Goal: Find specific fact: Find specific fact

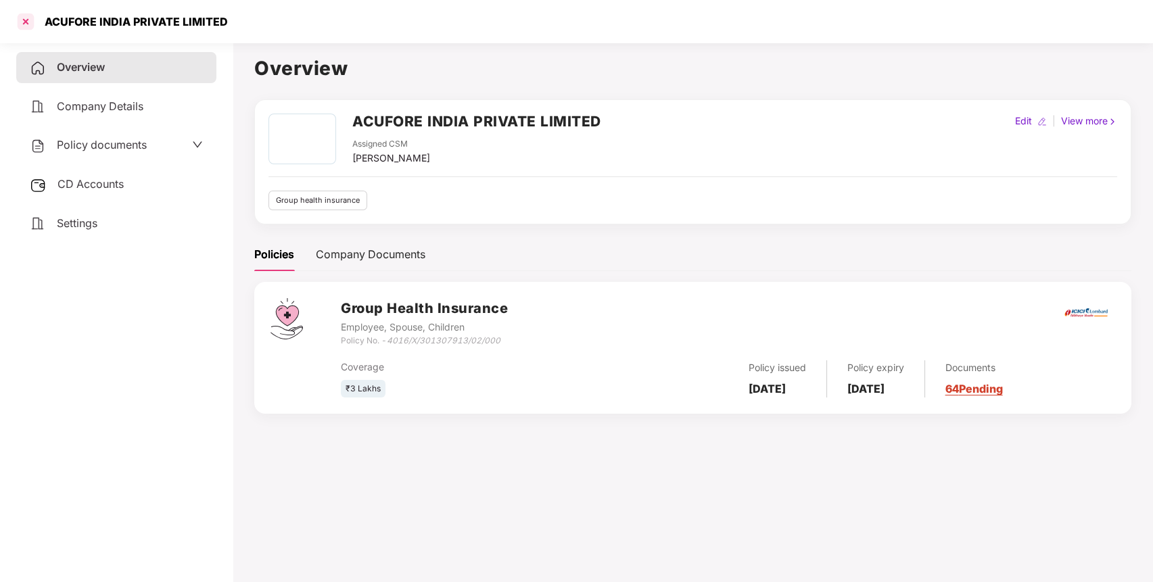
click at [22, 11] on div at bounding box center [26, 22] width 22 height 22
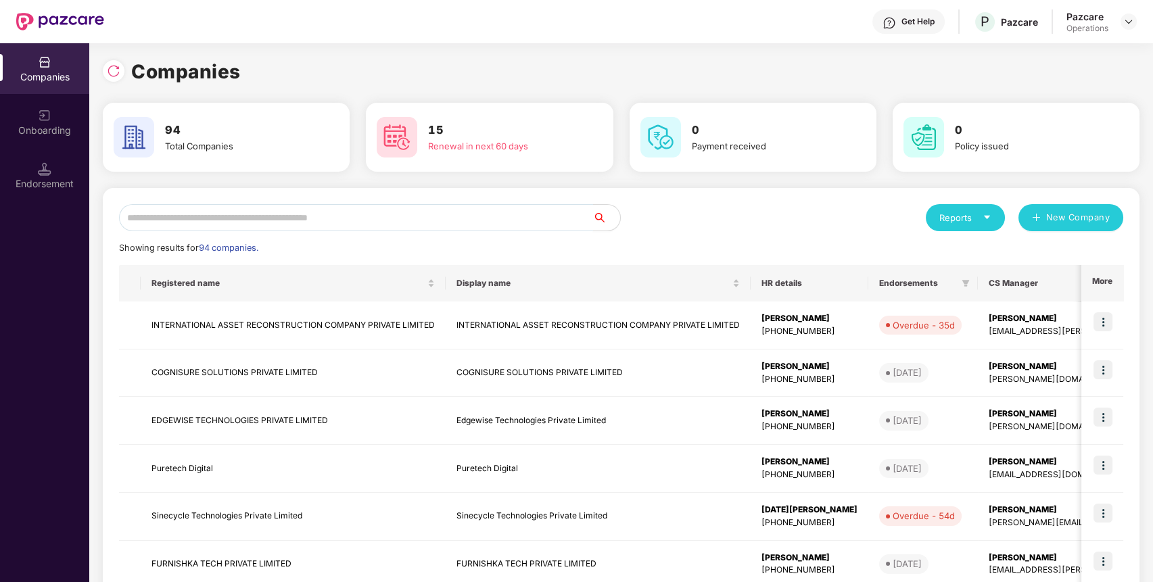
click at [394, 220] on input "text" at bounding box center [356, 217] width 474 height 27
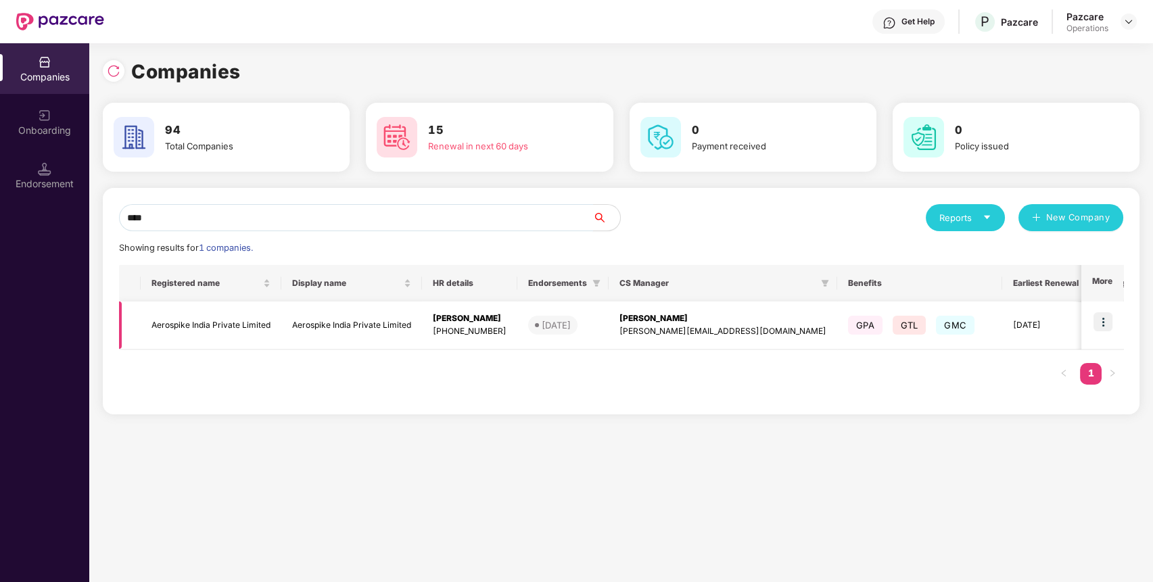
type input "****"
click at [1103, 318] on img at bounding box center [1102, 321] width 19 height 19
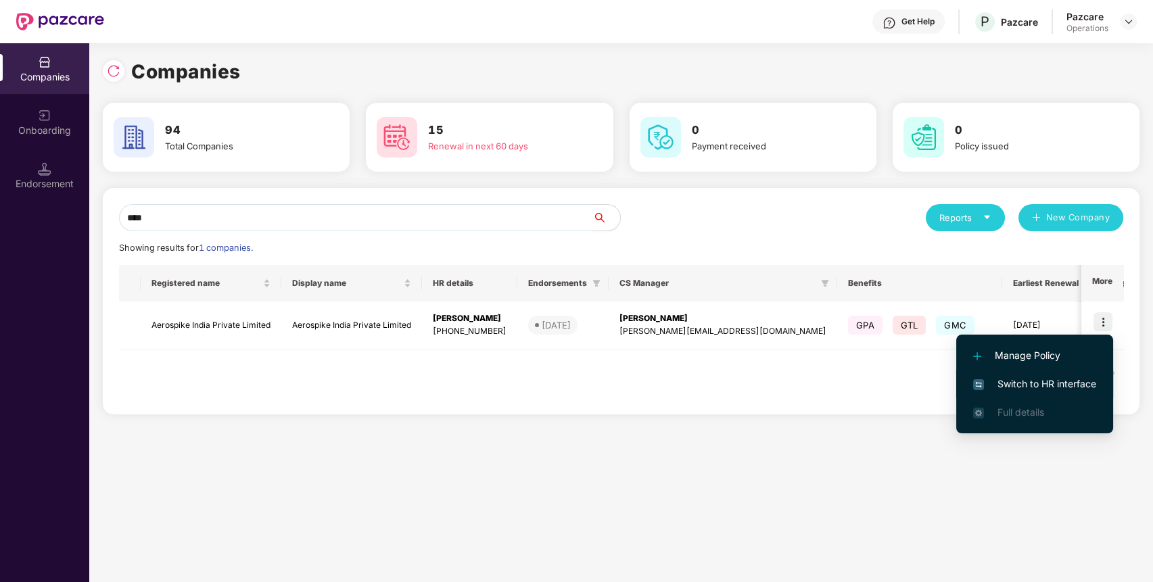
click at [1082, 378] on span "Switch to HR interface" at bounding box center [1034, 384] width 123 height 15
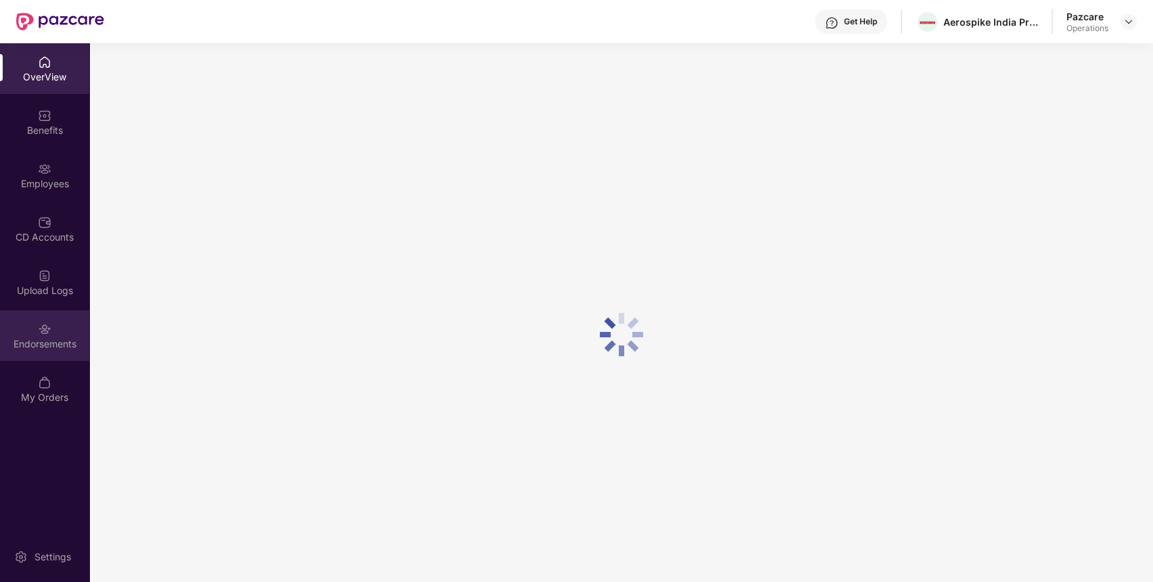
click at [28, 338] on div "Endorsements" at bounding box center [44, 344] width 89 height 14
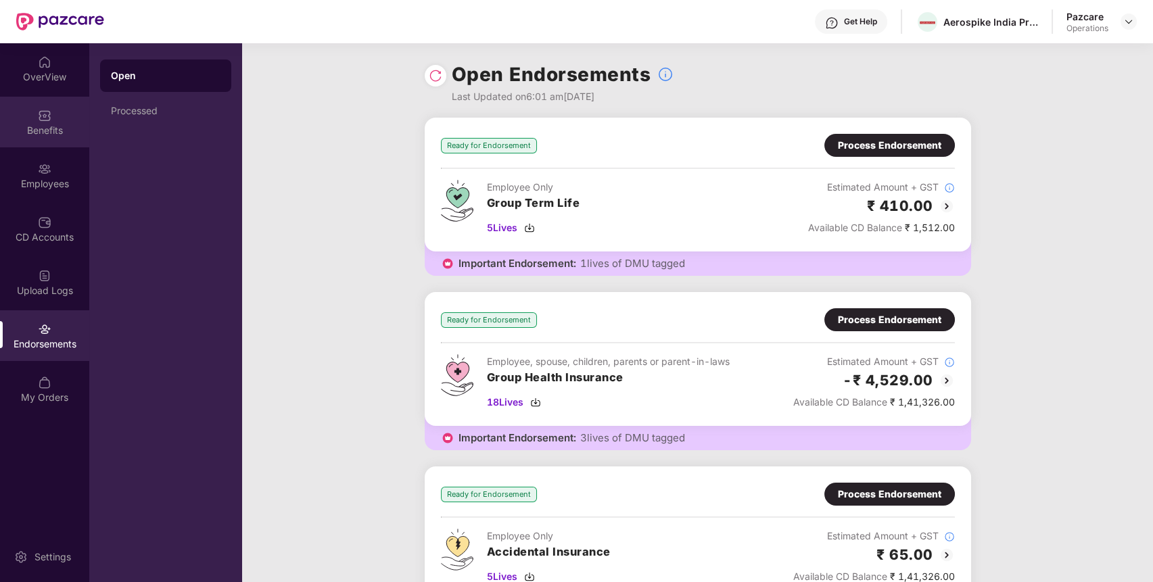
click at [60, 124] on div "Benefits" at bounding box center [44, 131] width 89 height 14
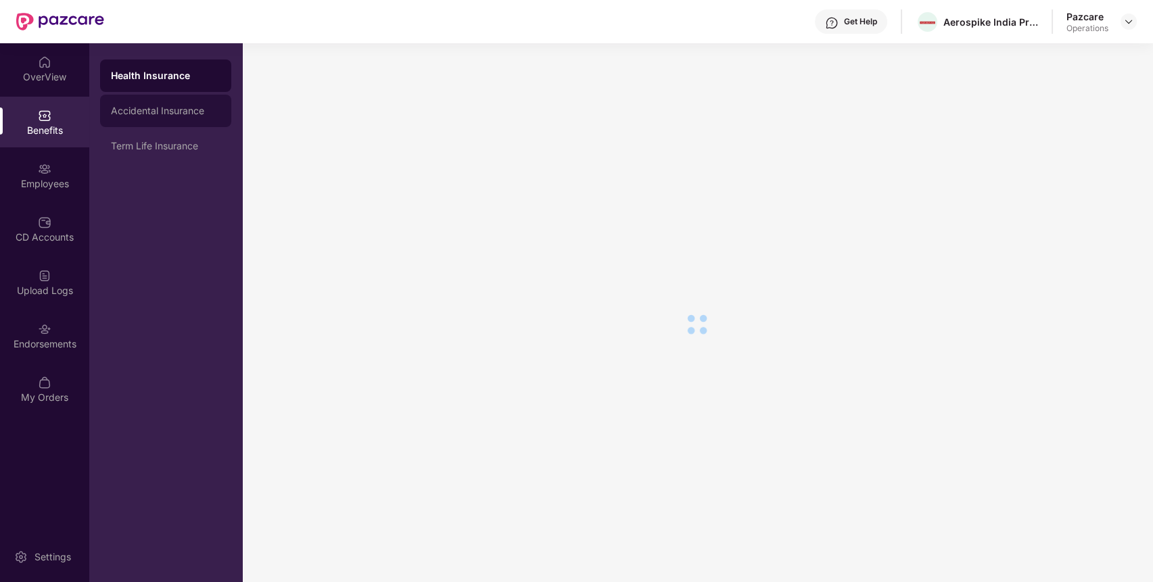
click at [160, 106] on div "Accidental Insurance" at bounding box center [166, 110] width 110 height 11
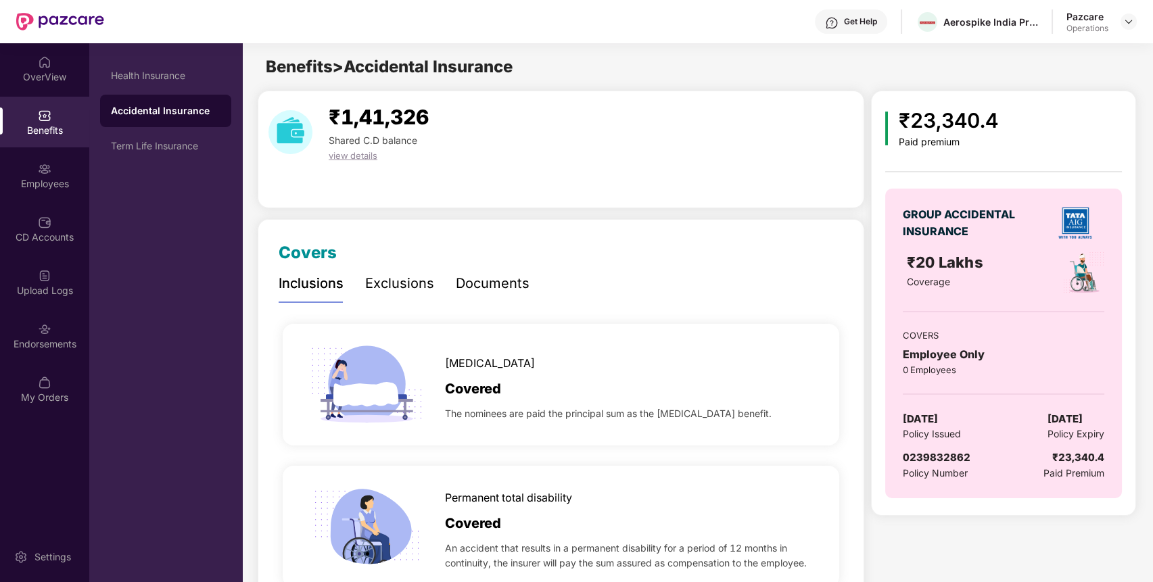
click at [922, 460] on span "0239832862" at bounding box center [937, 457] width 68 height 13
copy span "0239832862"
